Goal: Navigation & Orientation: Find specific page/section

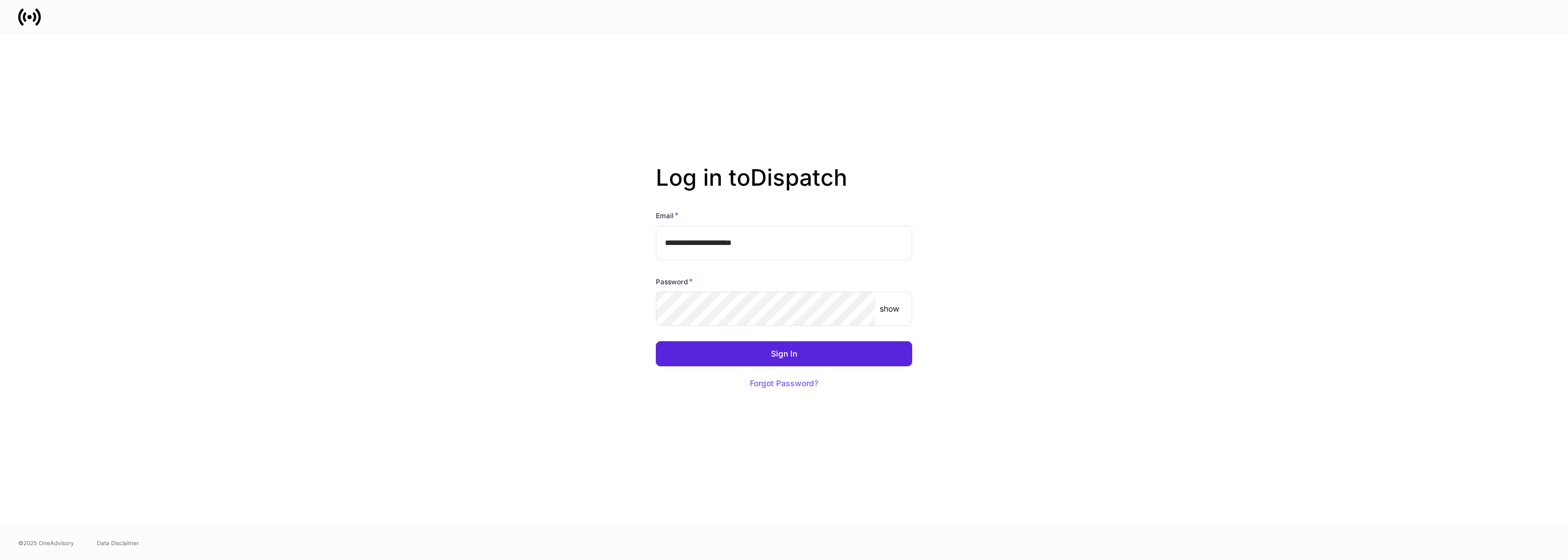
click at [783, 368] on div "Sign In Forgot Password?" at bounding box center [779, 361] width 265 height 68
click at [766, 354] on button "Sign In" at bounding box center [784, 353] width 256 height 25
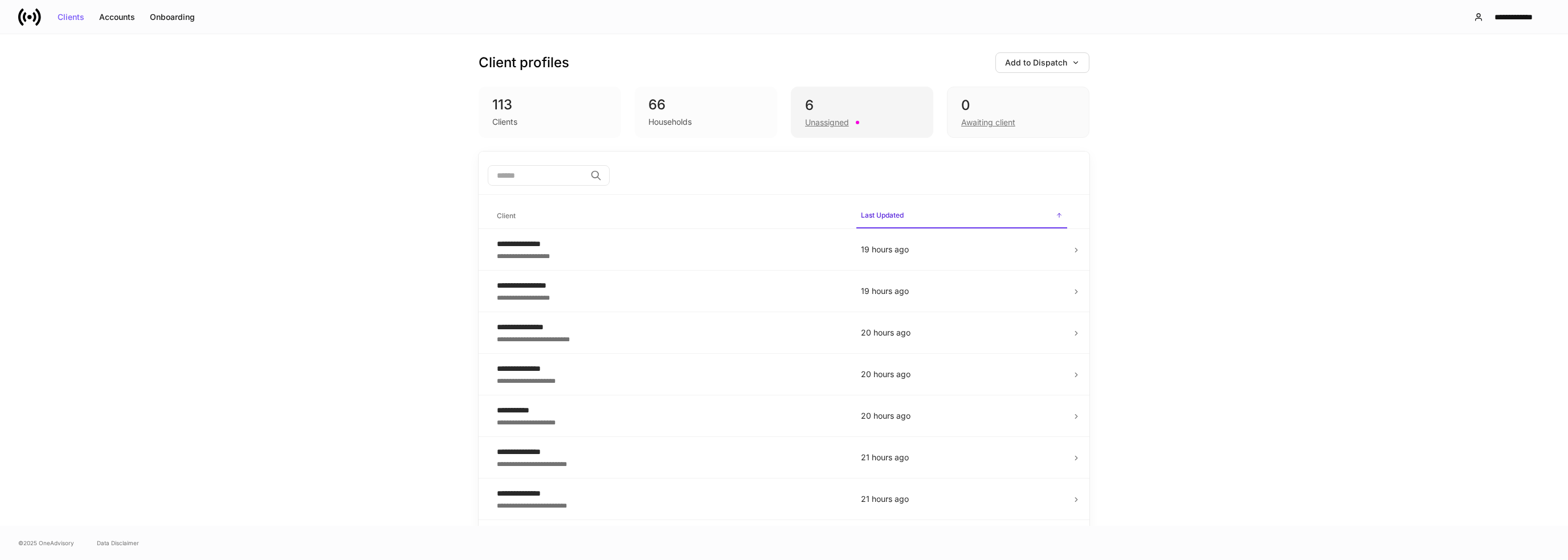
click at [819, 129] on div "6 Unassigned" at bounding box center [862, 112] width 142 height 52
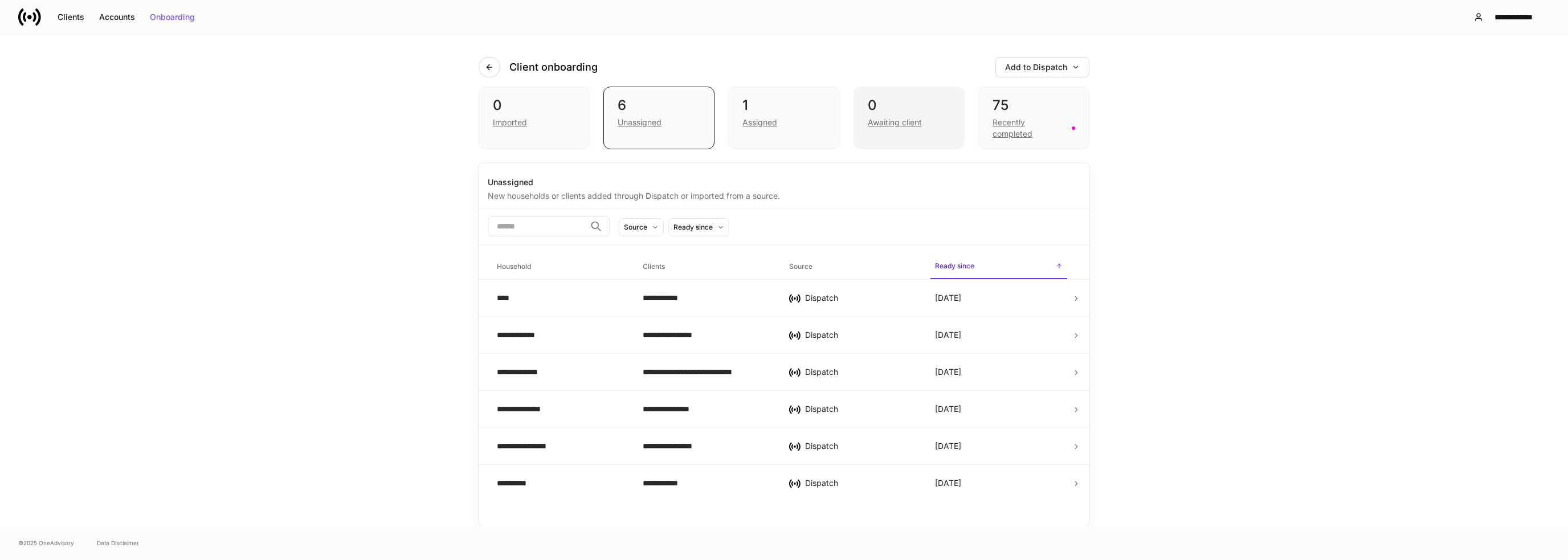
click at [862, 140] on div "0 Awaiting client" at bounding box center [909, 118] width 111 height 63
